Goal: Task Accomplishment & Management: Use online tool/utility

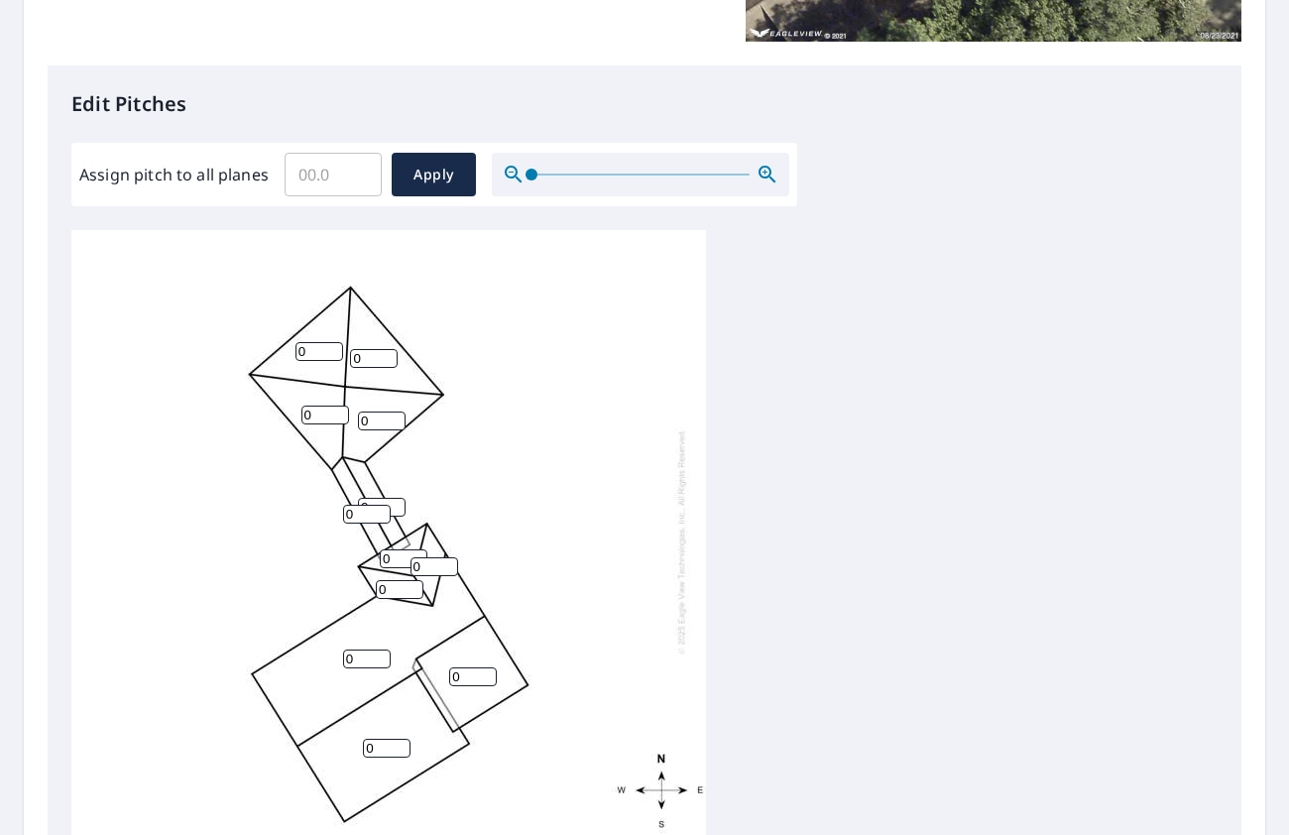
scroll to position [483, 0]
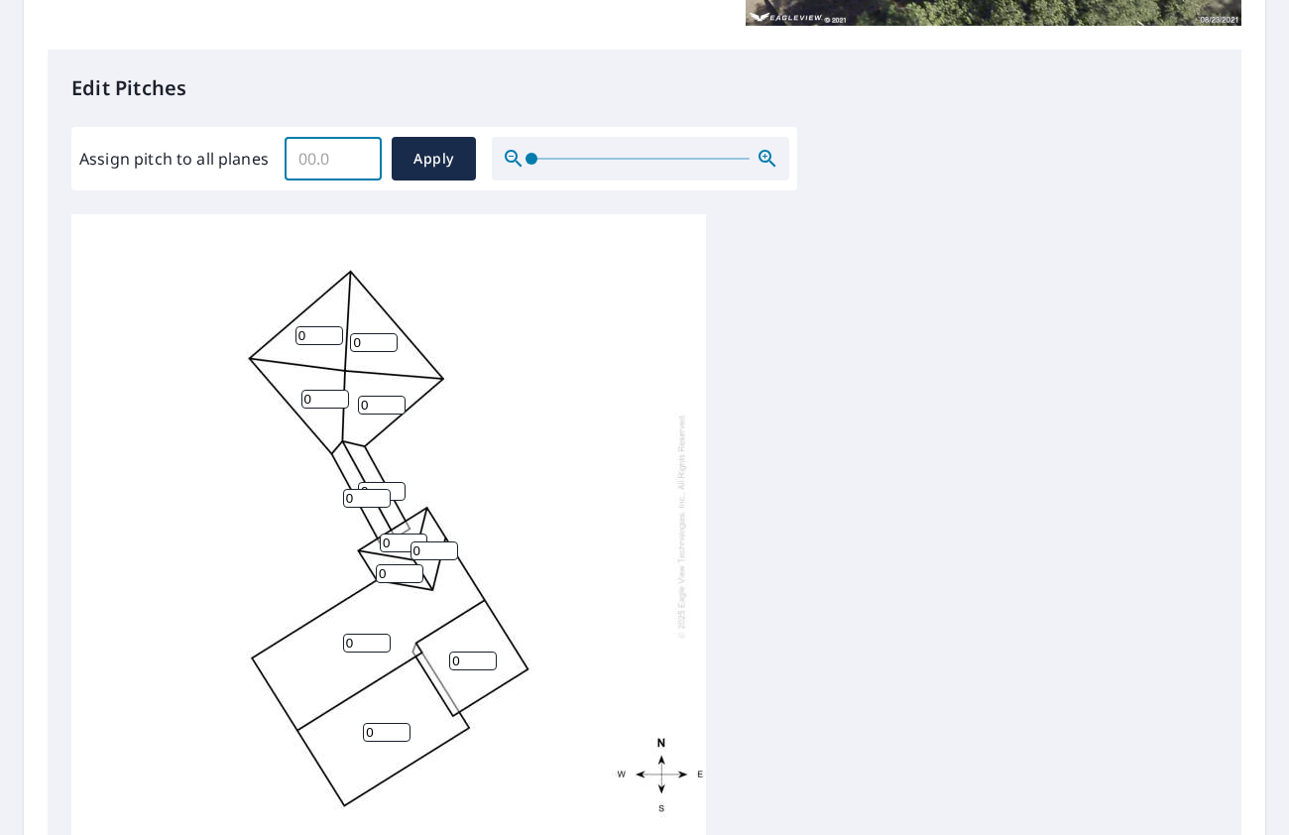
click at [325, 156] on input "Assign pitch to all planes" at bounding box center [333, 159] width 97 height 56
click at [359, 157] on input "0.1" at bounding box center [333, 159] width 97 height 56
click at [359, 157] on input "0.2" at bounding box center [333, 159] width 97 height 56
click at [359, 157] on input "0.3" at bounding box center [333, 159] width 97 height 56
click at [359, 157] on input "4.7" at bounding box center [333, 159] width 97 height 56
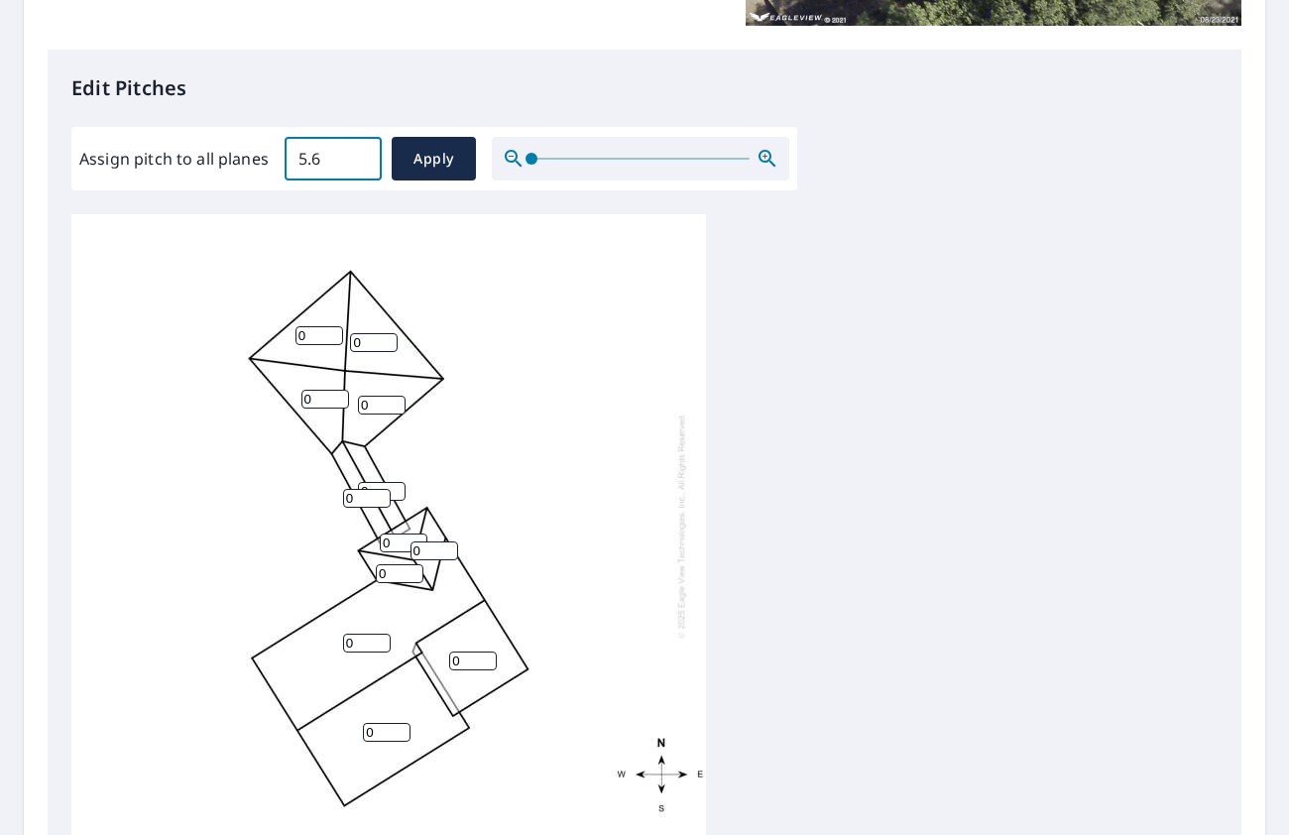
click at [359, 157] on input "5.6" at bounding box center [333, 159] width 97 height 56
click at [359, 157] on input "6.3" at bounding box center [333, 159] width 97 height 56
type input "6.4"
click at [359, 157] on input "6.4" at bounding box center [333, 159] width 97 height 56
click at [429, 160] on span "Apply" at bounding box center [433, 159] width 53 height 25
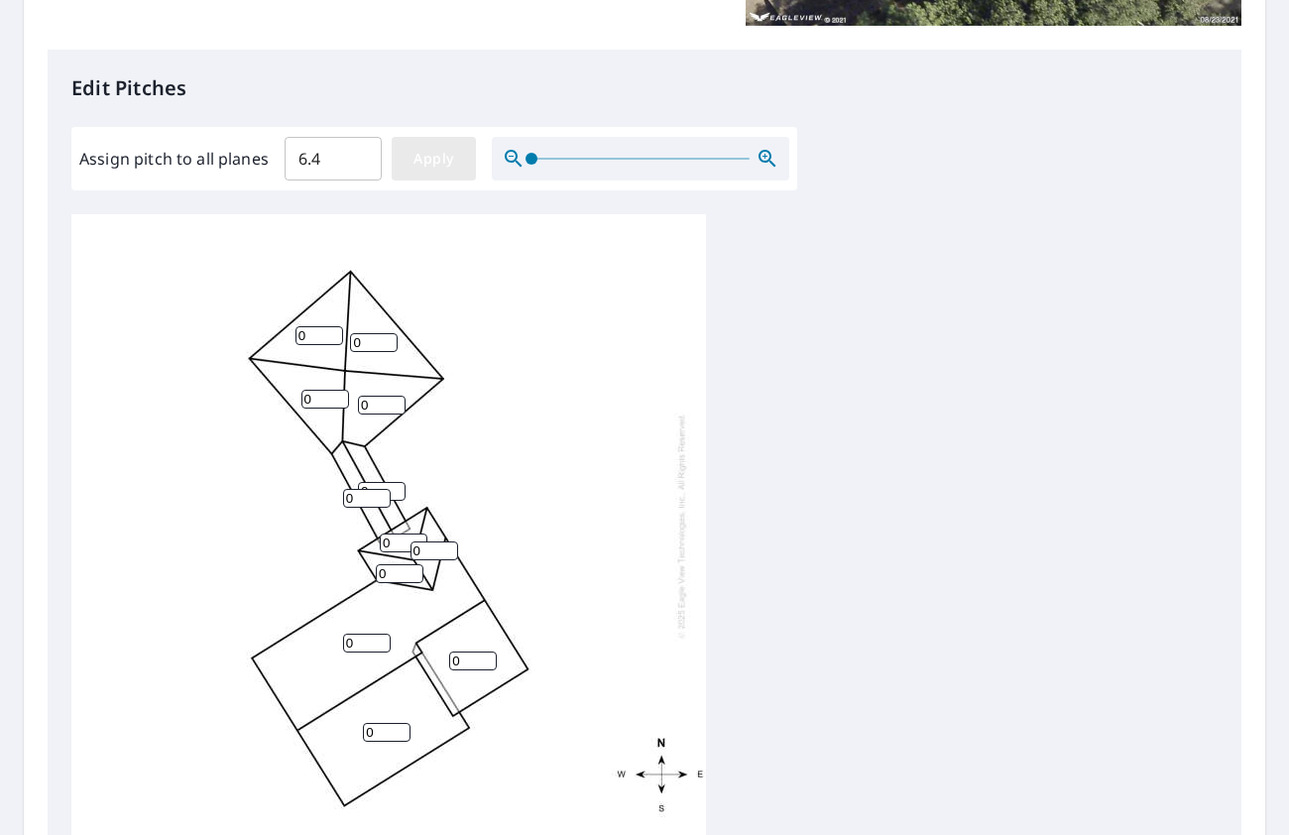
type input "6.4"
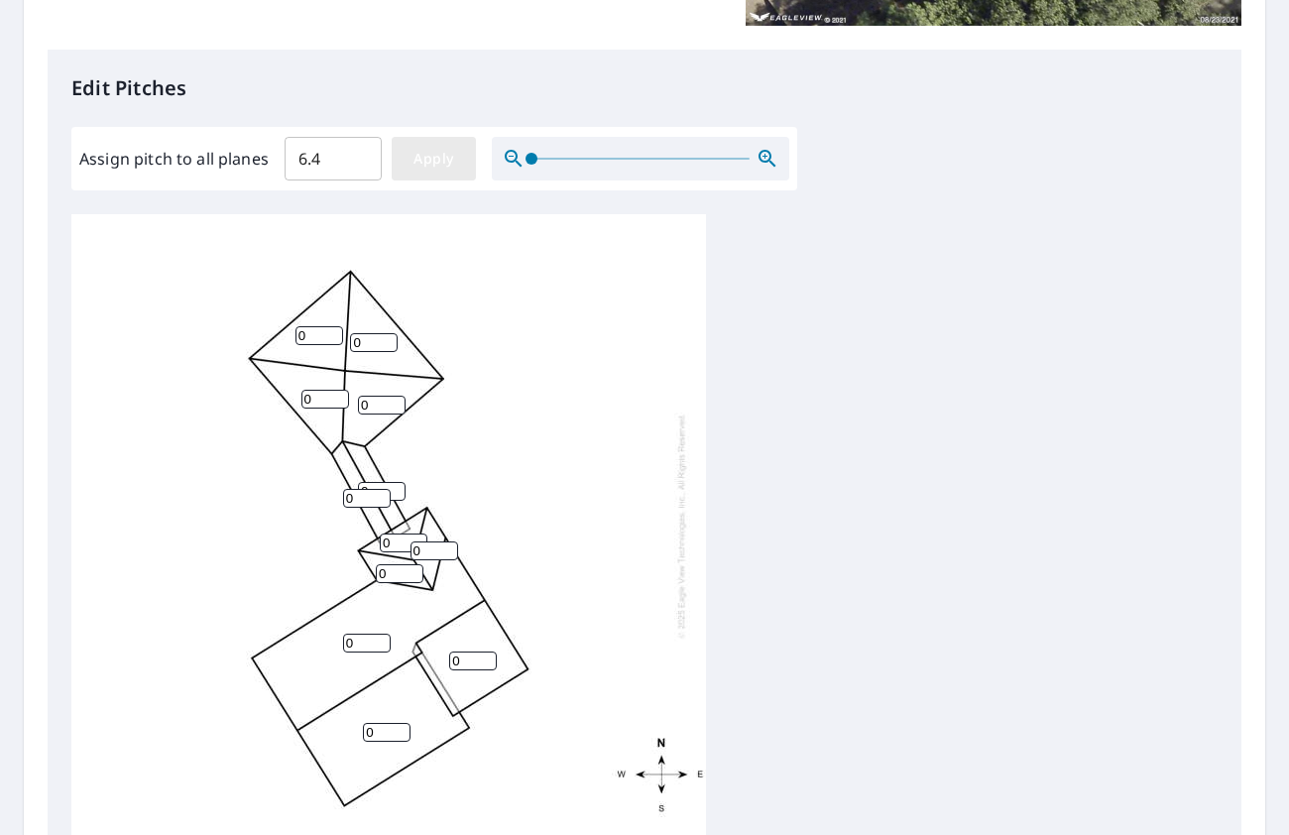
type input "6.4"
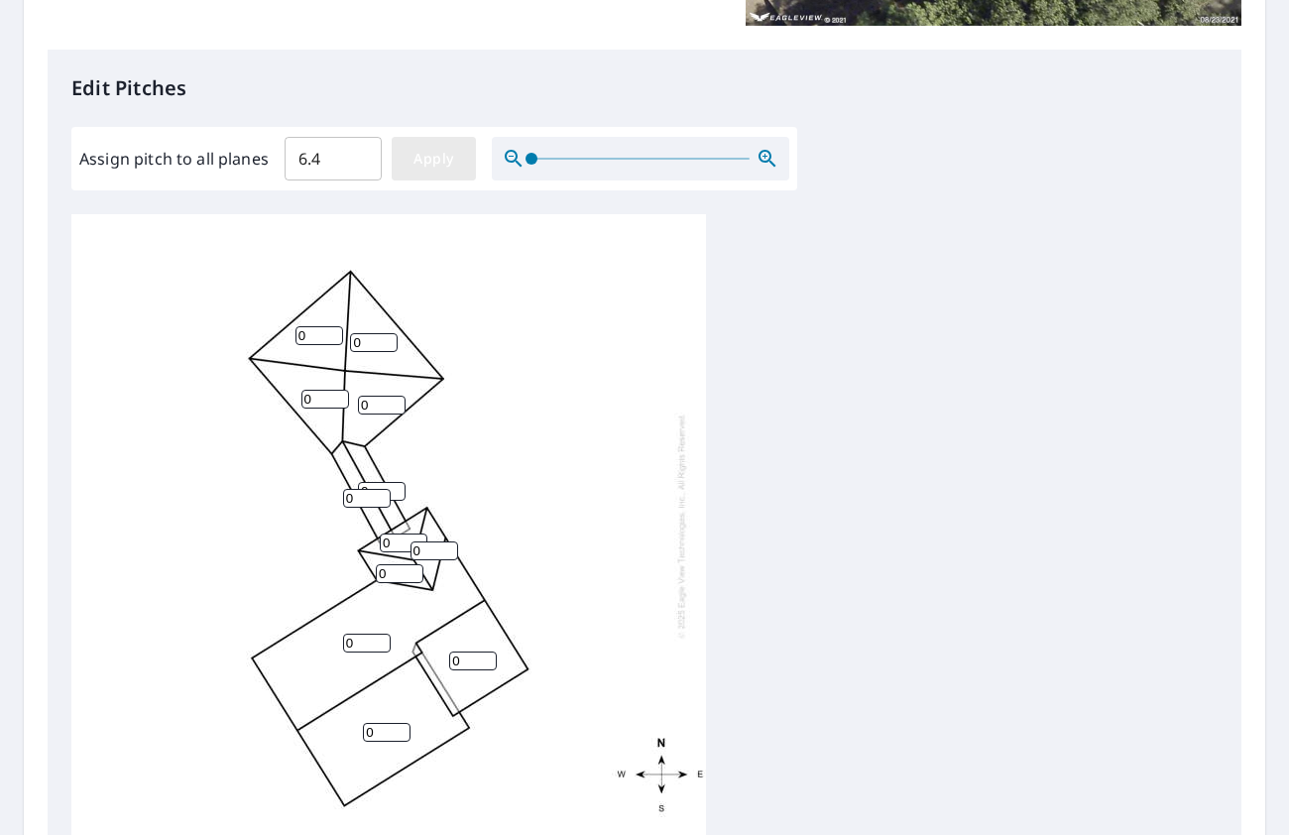
type input "6.4"
click at [429, 160] on span "Apply" at bounding box center [433, 159] width 53 height 25
click at [450, 148] on span "Apply" at bounding box center [433, 159] width 53 height 25
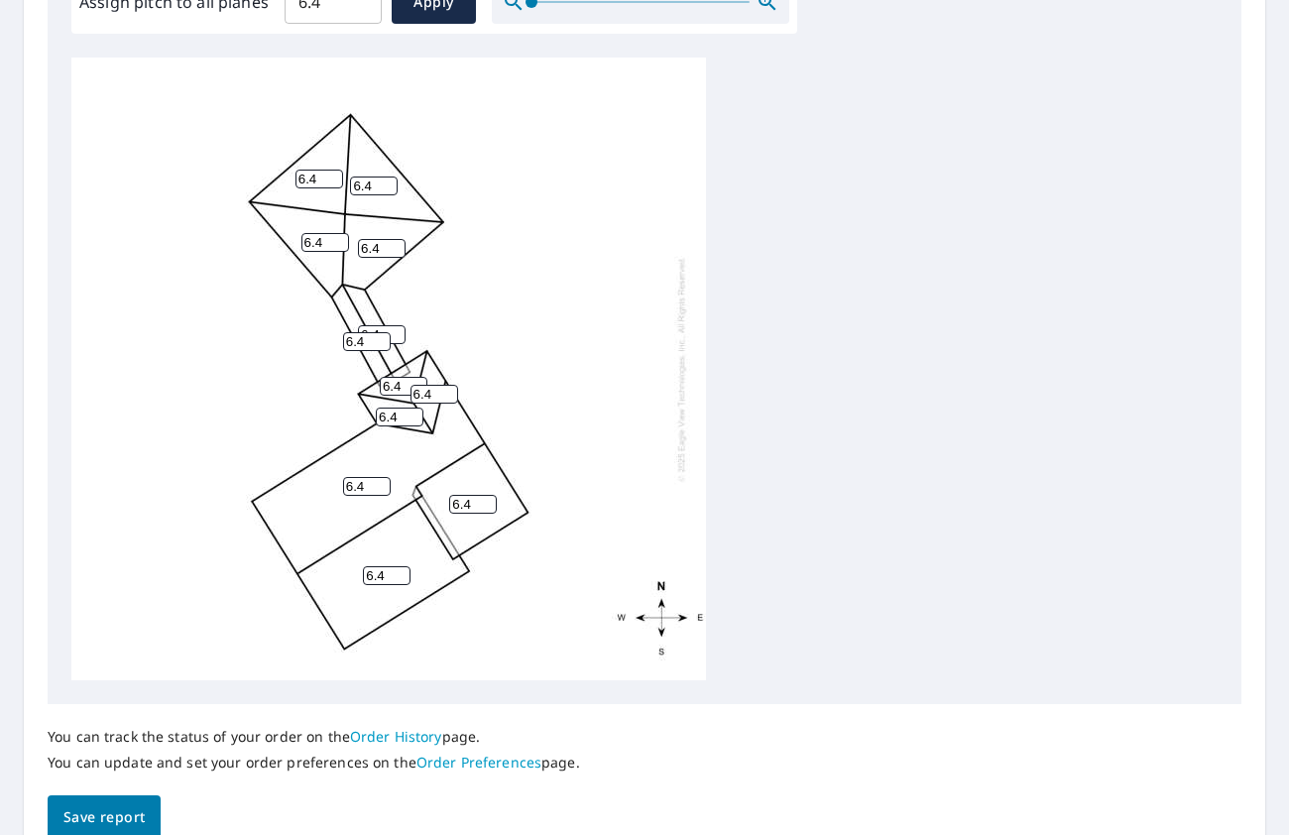
scroll to position [734, 0]
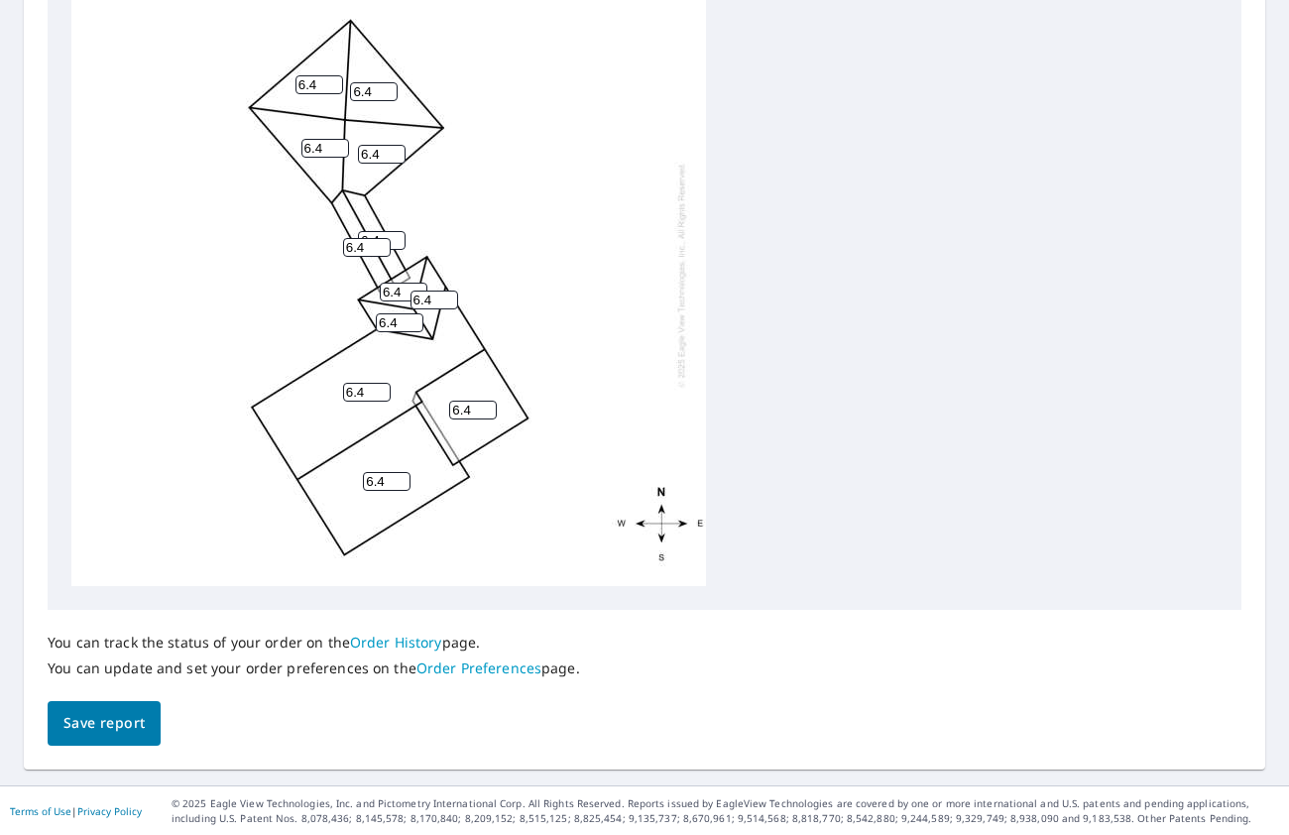
click at [101, 727] on span "Save report" at bounding box center [103, 723] width 81 height 25
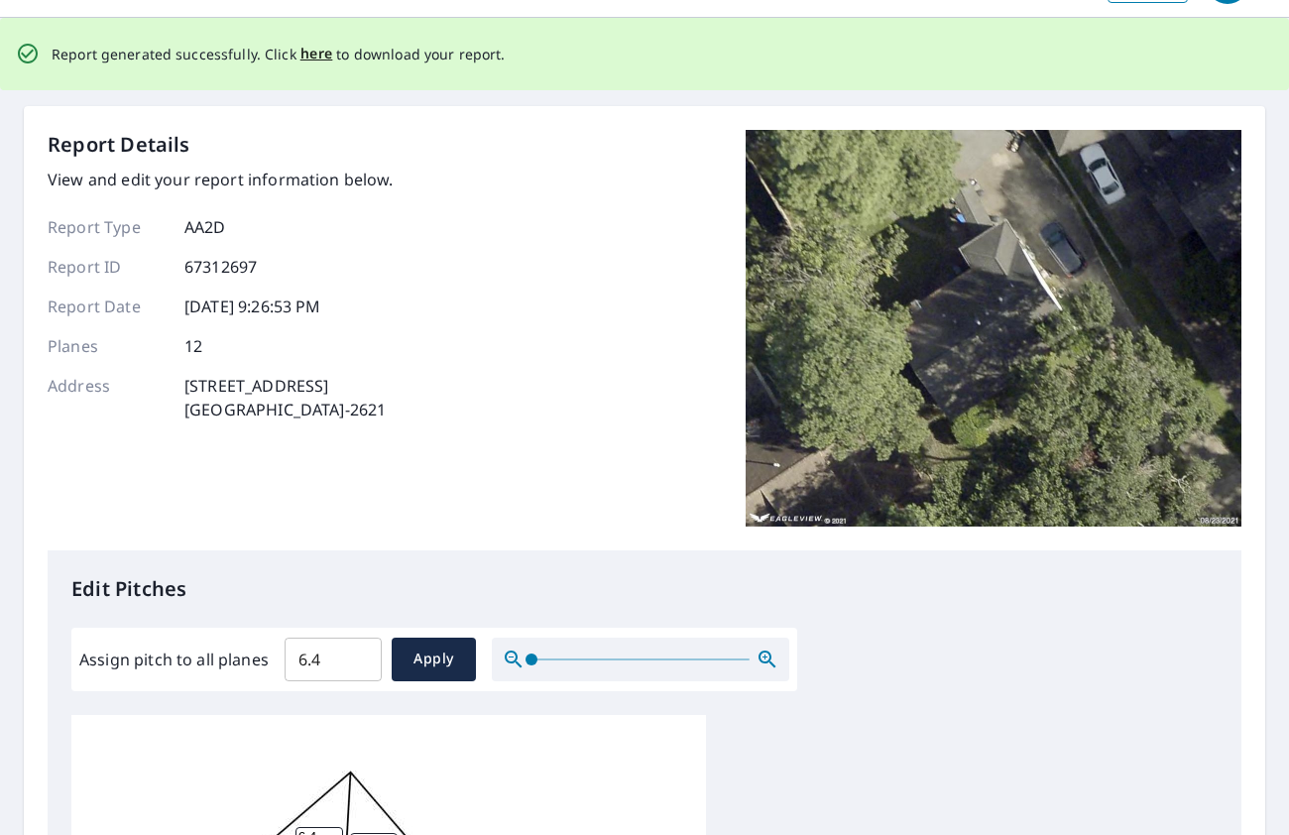
scroll to position [0, 0]
